Goal: Task Accomplishment & Management: Manage account settings

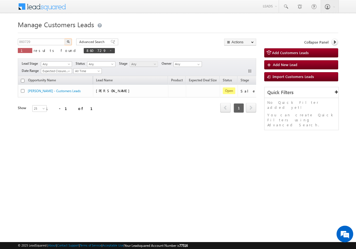
click at [39, 41] on input "860729" at bounding box center [42, 42] width 48 height 7
type input "853007"
click at [68, 41] on img "button" at bounding box center [68, 41] width 3 height 3
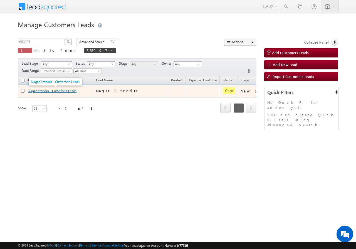
click at [33, 91] on link "Nagar Jitendra - Customers Leads" at bounding box center [52, 91] width 49 height 4
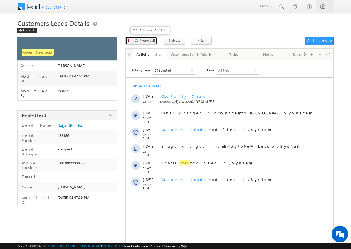
click at [144, 44] on button "CC Phone Call" at bounding box center [142, 41] width 32 height 8
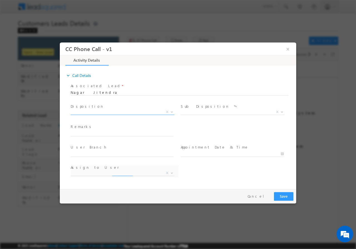
click at [96, 111] on span "X" at bounding box center [123, 112] width 104 height 6
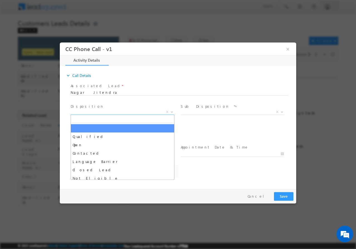
select select "ajay.shankarlal@sgrlimited.in"
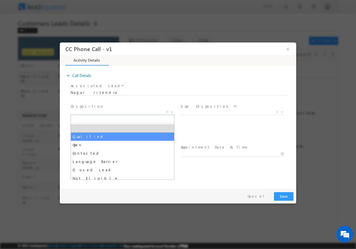
select select "Qualified"
click at [87, 136] on input "text" at bounding box center [122, 134] width 103 height 6
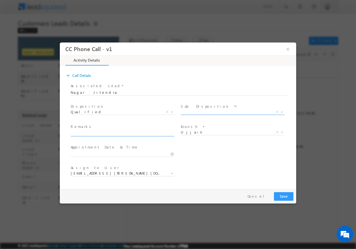
click at [196, 110] on span "X" at bounding box center [233, 112] width 104 height 6
drag, startPoint x: 196, startPoint y: 110, endPoint x: 197, endPoint y: 114, distance: 3.9
click at [197, 110] on span "X" at bounding box center [233, 112] width 104 height 6
click at [196, 113] on span "X" at bounding box center [233, 112] width 104 height 6
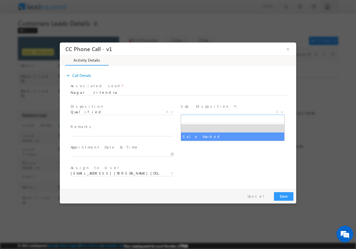
select select "Sale Marked"
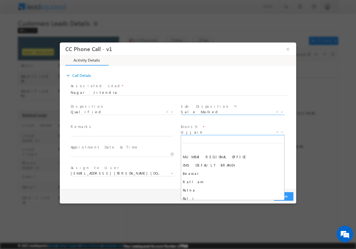
click at [199, 132] on span "Ujjain" at bounding box center [226, 131] width 90 height 5
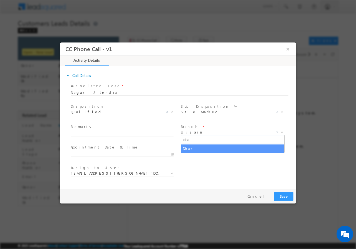
type input "dha"
select select "Dhar"
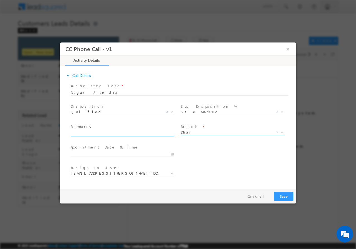
click at [94, 132] on input "text" at bounding box center [122, 134] width 103 height 6
select select "krishna.kumar@sgrlimited.in"
paste input "853007//VB_Know_More//Nagar Jitendra//7509727777//Construction// loan req-10L//…"
type input "853007//VB_Know_More//Nagar Jitendra//7509727777//Construction// loan req-10L//…"
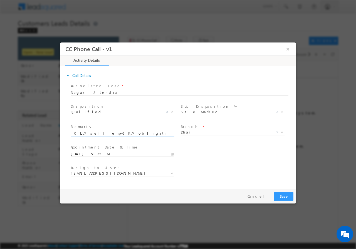
click at [173, 153] on input "09/13/2025 5:35 PM" at bounding box center [122, 154] width 103 height 6
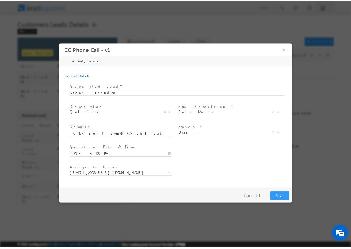
scroll to position [0, 0]
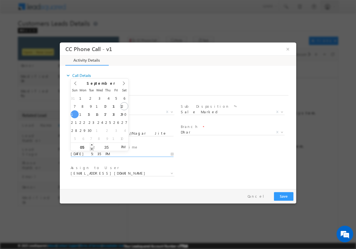
type input "09/14/2025 4:35 PM"
type input "04"
click at [90, 148] on span at bounding box center [92, 149] width 4 height 4
type input "09/14/2025 3:35 PM"
type input "03"
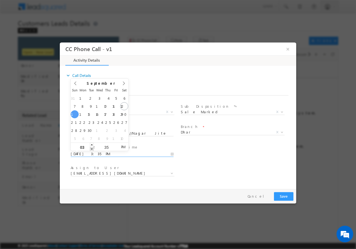
click at [90, 148] on span at bounding box center [92, 149] width 4 height 4
type input "09/14/2025 2:35 PM"
type input "02"
click at [90, 148] on span at bounding box center [92, 149] width 4 height 4
type input "09/14/2025 1:35 PM"
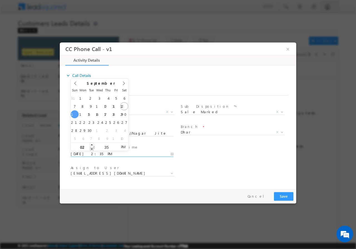
type input "01"
click at [90, 148] on span at bounding box center [92, 149] width 4 height 4
type input "09/14/2025 12:35 PM"
type input "12"
click at [90, 148] on span at bounding box center [92, 149] width 4 height 4
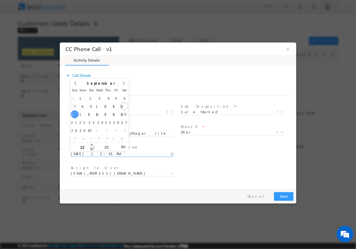
type input "09/14/2025 11:35 AM"
type input "11"
click at [90, 148] on span at bounding box center [92, 149] width 4 height 4
click at [104, 146] on input "35" at bounding box center [106, 147] width 23 height 4
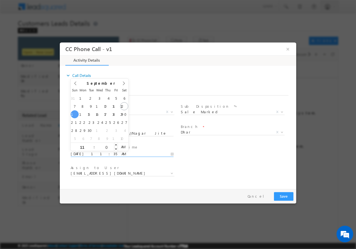
type input "00"
type input "09/14/2025 11:00 AM"
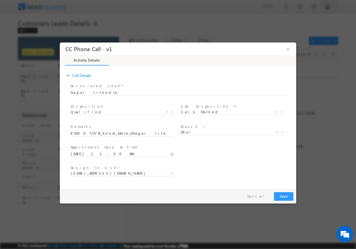
click at [206, 158] on div "User Branch * Appointment Date & Time * 09/14/2025 11:00 AM" at bounding box center [182, 153] width 226 height 21
click at [96, 174] on span "krishna.kumar@sgrlimited.in" at bounding box center [116, 173] width 90 height 5
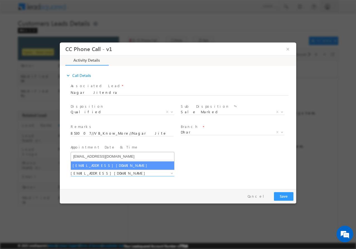
type input "krishna.kumar@sgrlimited.in"
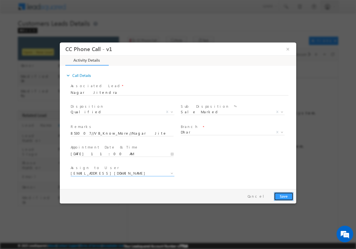
click at [283, 198] on button "Save" at bounding box center [283, 196] width 19 height 9
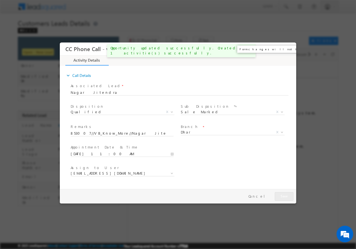
click at [289, 48] on button "×" at bounding box center [287, 49] width 9 height 10
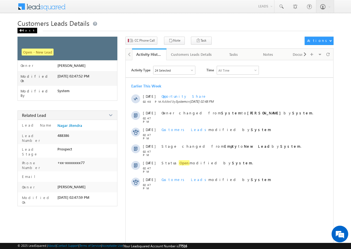
click at [26, 29] on div "Back" at bounding box center [28, 31] width 20 height 6
